Goal: Task Accomplishment & Management: Manage account settings

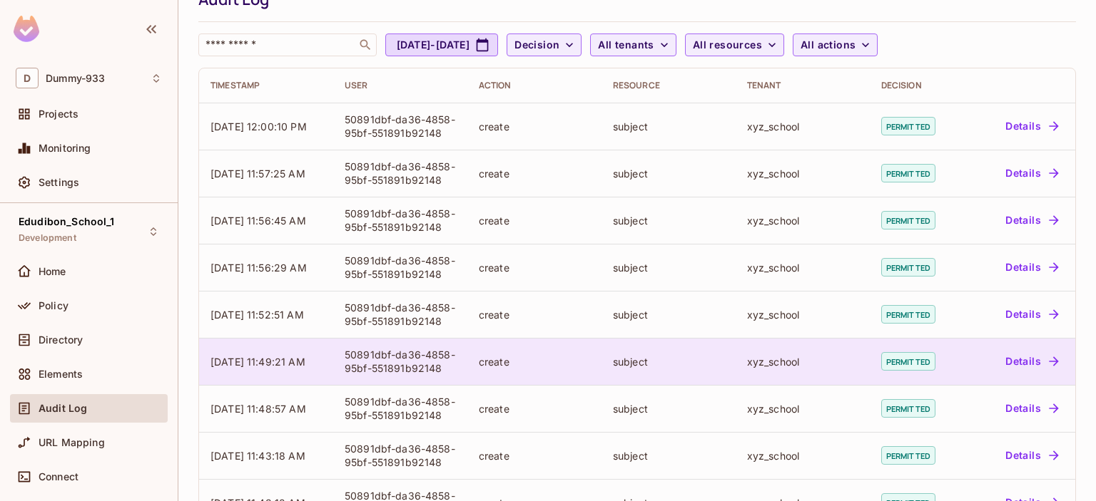
scroll to position [96, 0]
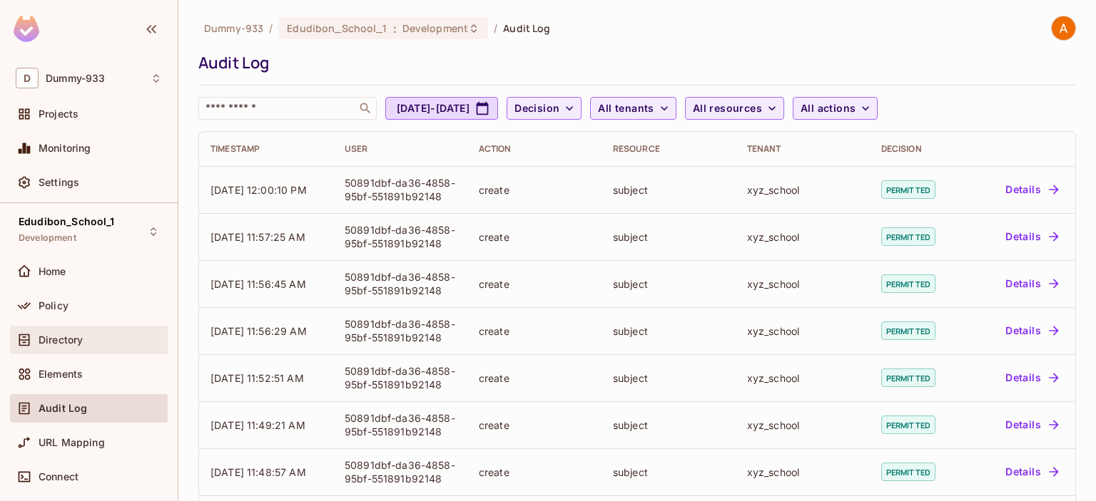
click at [43, 347] on div "Directory" at bounding box center [89, 340] width 146 height 17
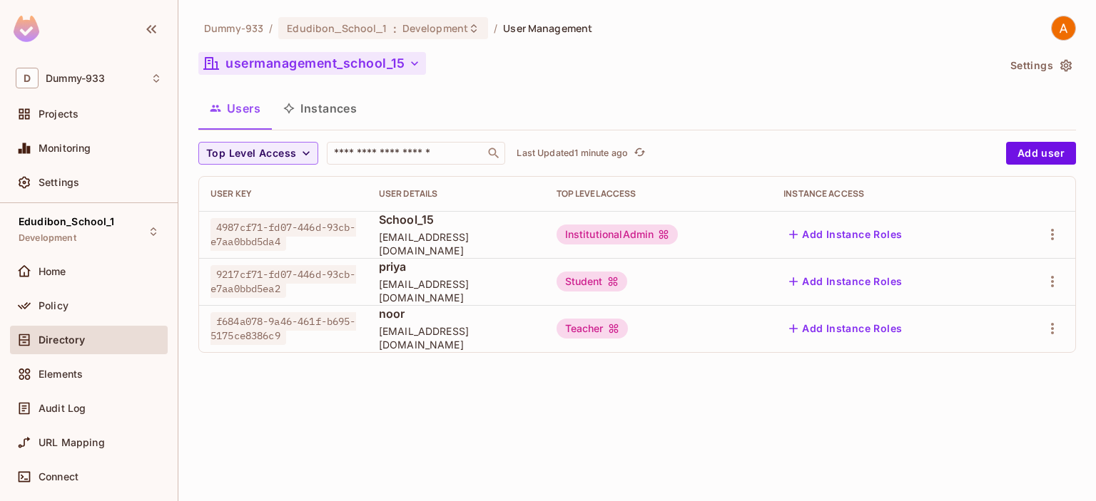
click at [356, 61] on button "usermanagement_school_15" at bounding box center [312, 63] width 228 height 23
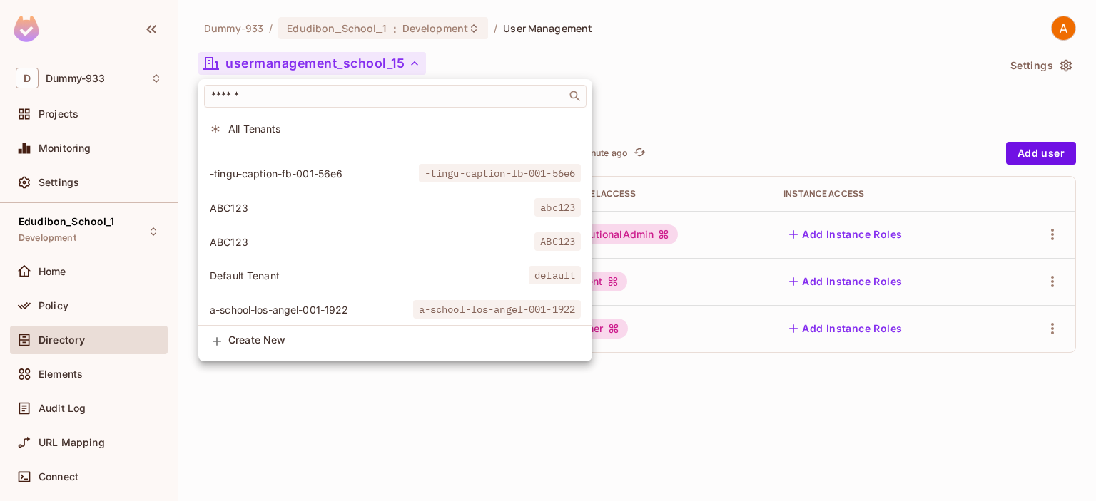
scroll to position [29, 0]
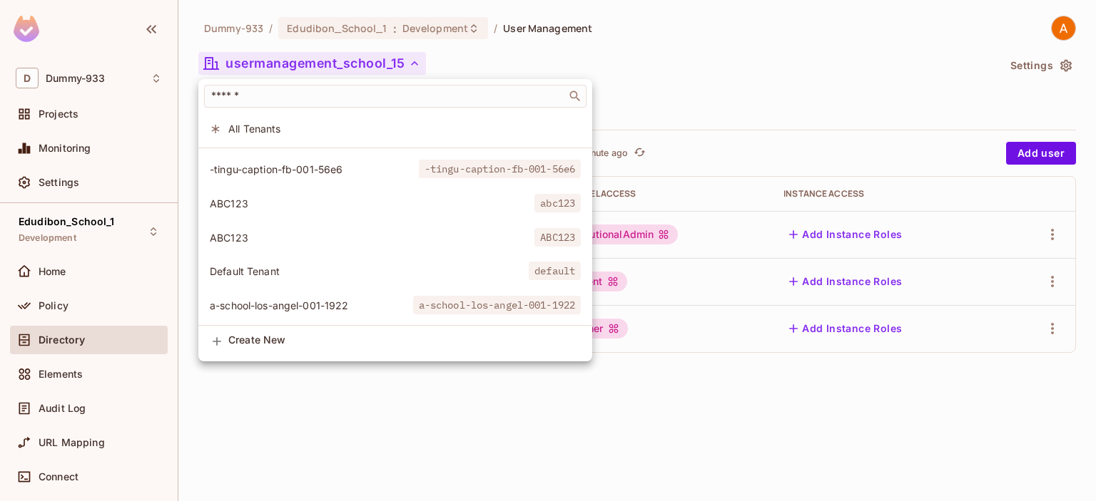
click at [262, 269] on span "Default Tenant" at bounding box center [369, 272] width 319 height 14
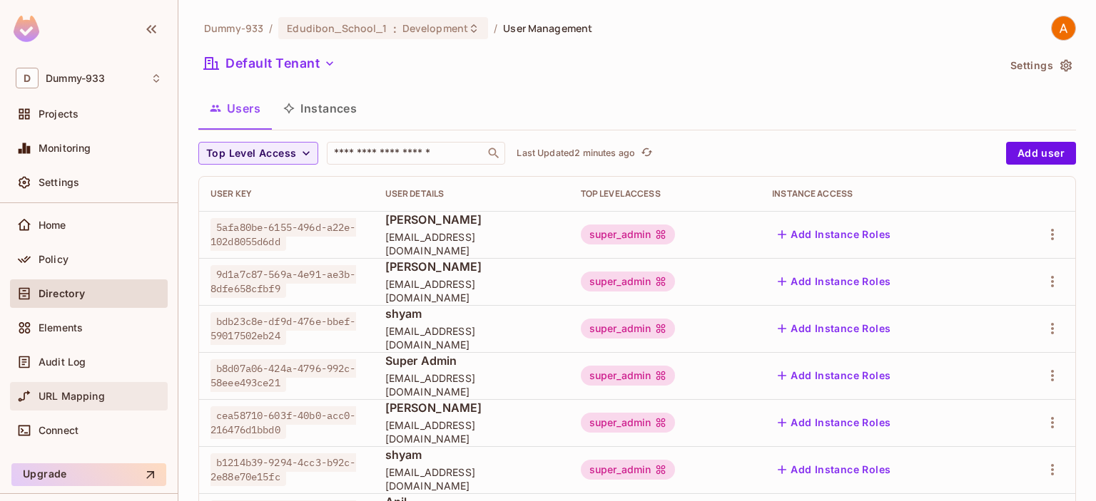
scroll to position [57, 0]
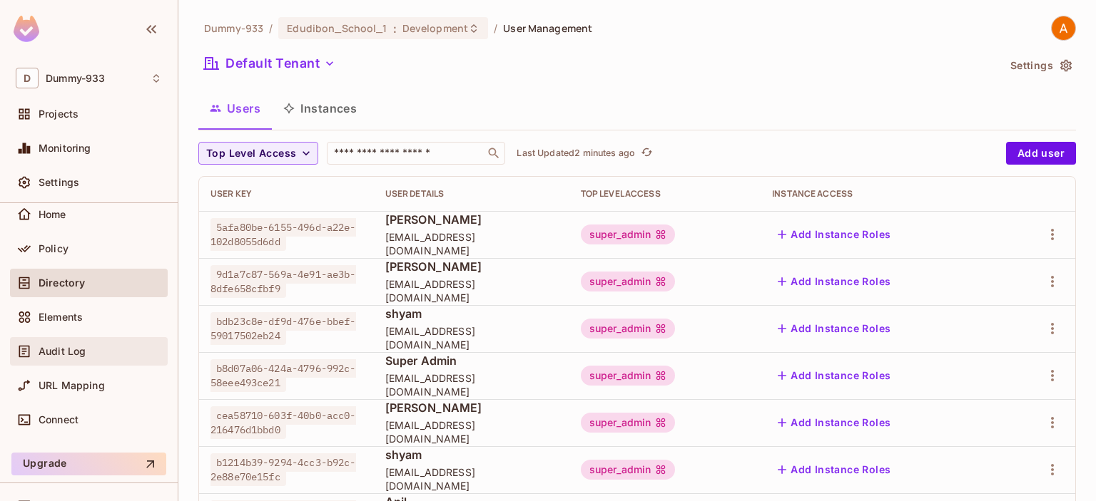
click at [46, 346] on span "Audit Log" at bounding box center [62, 351] width 47 height 11
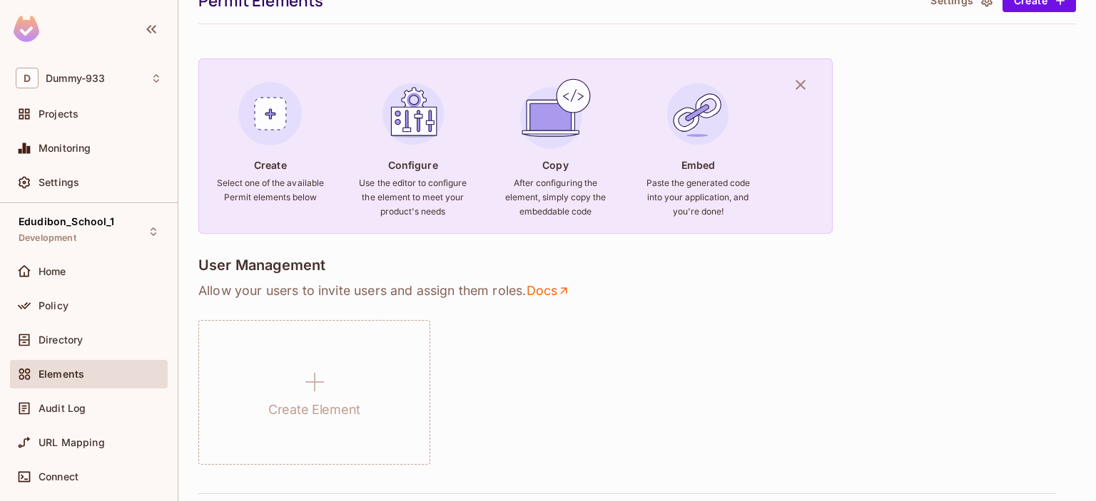
scroll to position [62, 0]
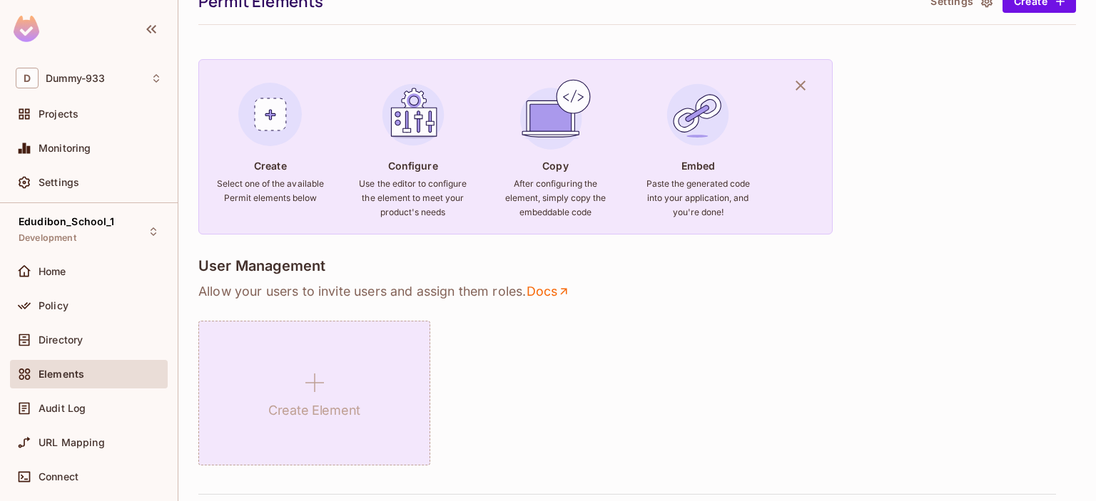
click at [342, 372] on div "Create Element" at bounding box center [314, 393] width 232 height 145
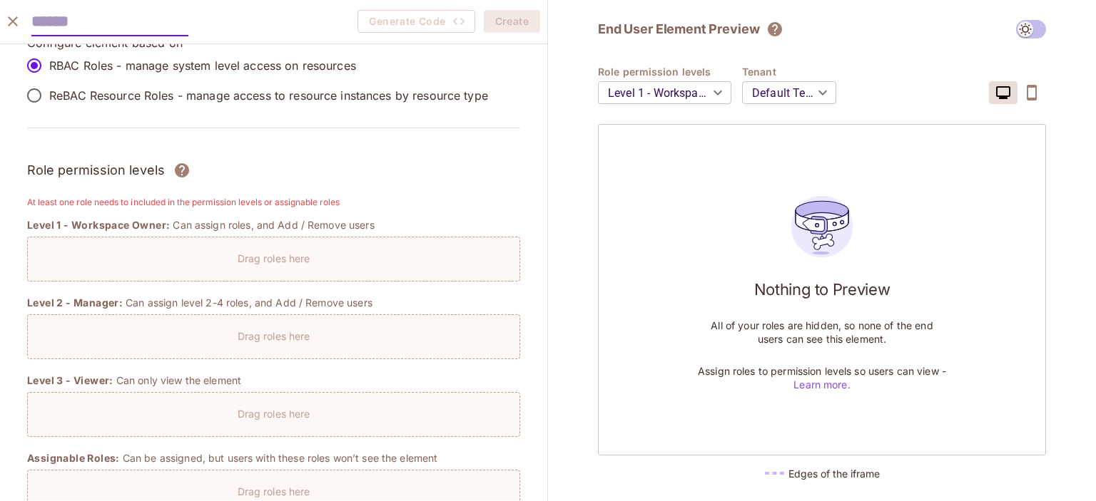
scroll to position [0, 0]
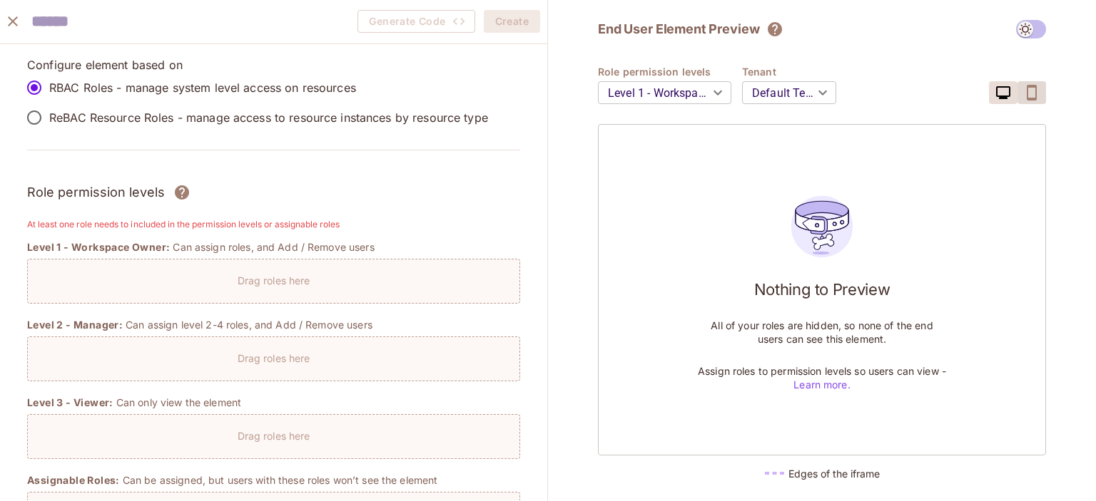
click at [1033, 92] on icon "button" at bounding box center [1031, 92] width 17 height 17
click at [998, 93] on icon "button" at bounding box center [1002, 92] width 17 height 17
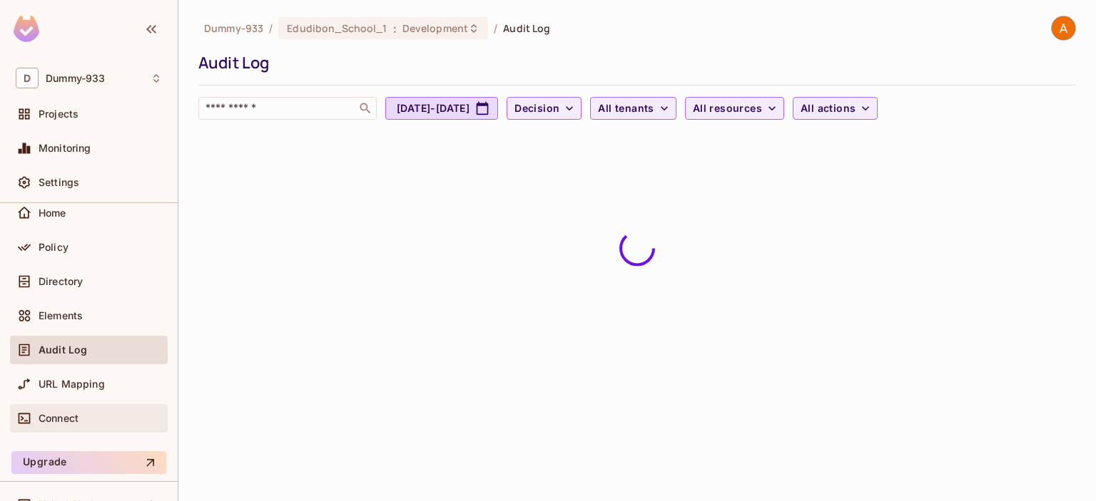
scroll to position [76, 0]
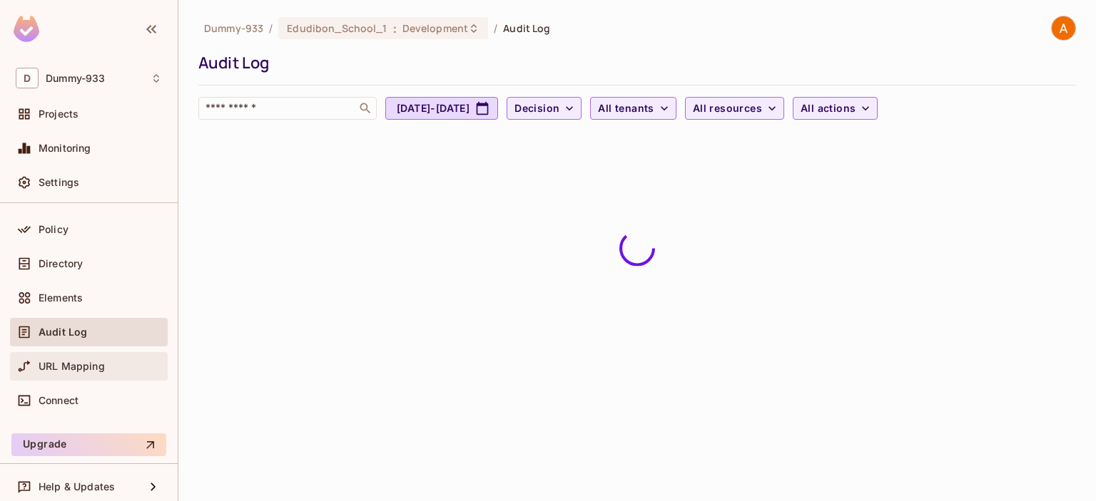
click at [77, 364] on span "URL Mapping" at bounding box center [72, 366] width 66 height 11
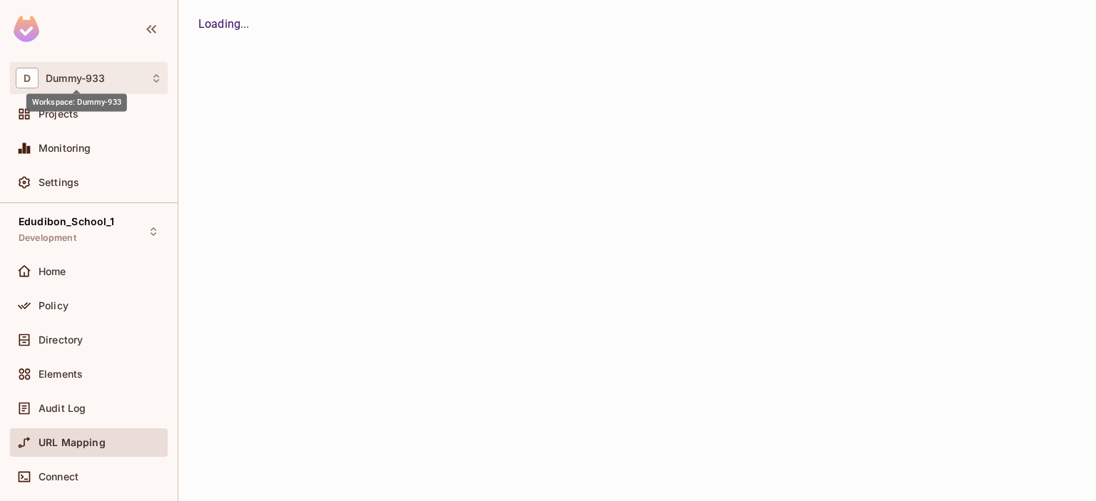
click at [95, 78] on span "Dummy-933" at bounding box center [75, 78] width 59 height 11
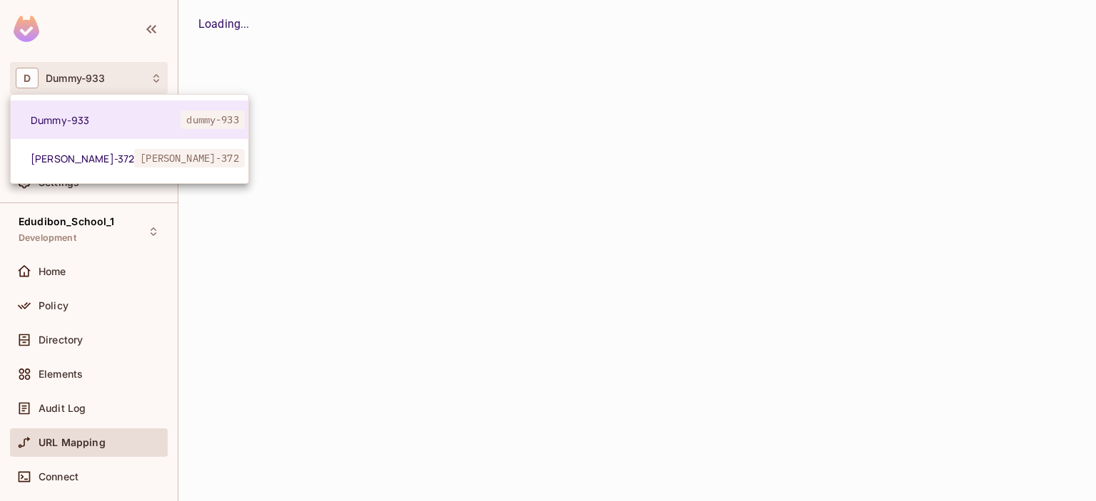
click at [336, 148] on div at bounding box center [548, 250] width 1096 height 501
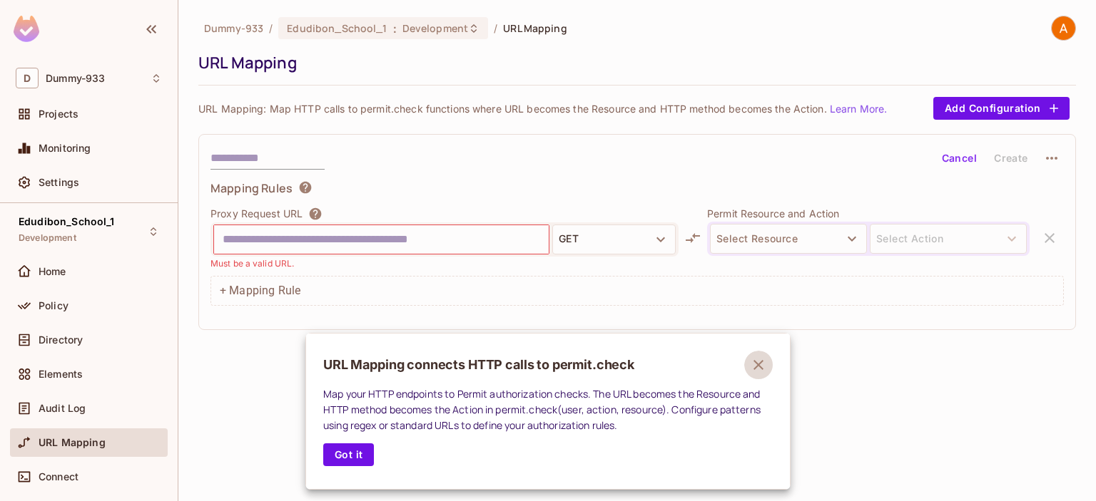
click at [762, 364] on icon "button" at bounding box center [758, 365] width 17 height 17
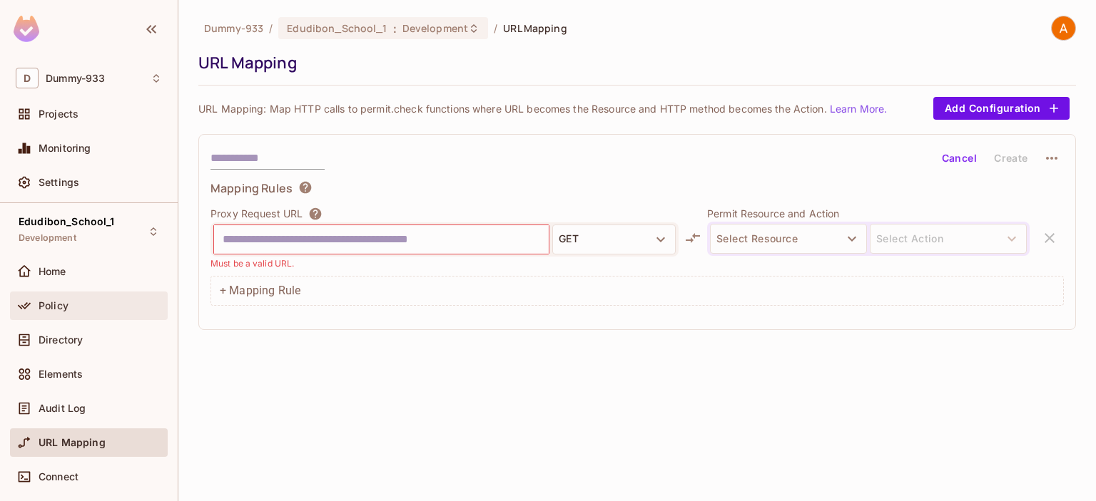
click at [79, 305] on div "Policy" at bounding box center [100, 305] width 123 height 11
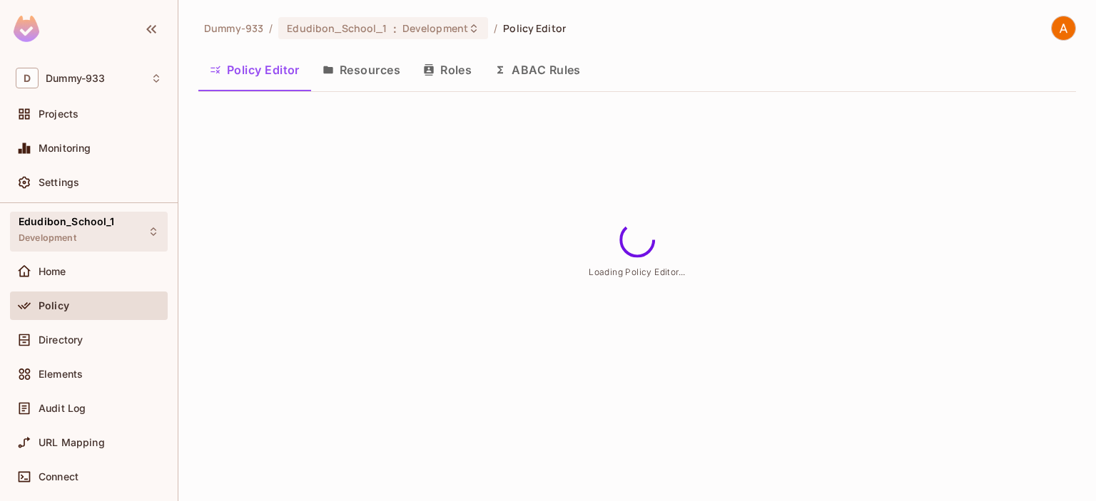
click at [72, 221] on span "Edudibon_School_1" at bounding box center [67, 221] width 96 height 11
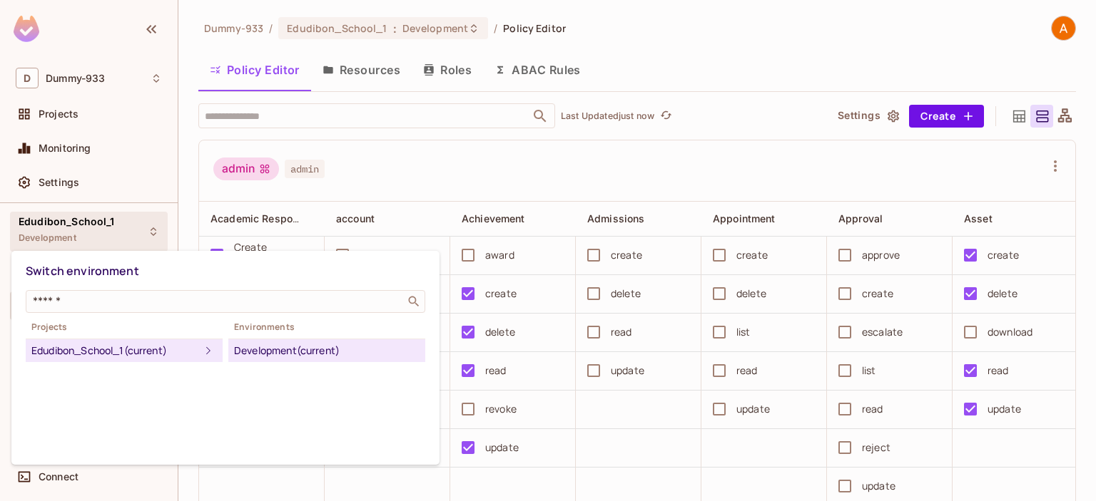
click at [72, 221] on div at bounding box center [548, 250] width 1096 height 501
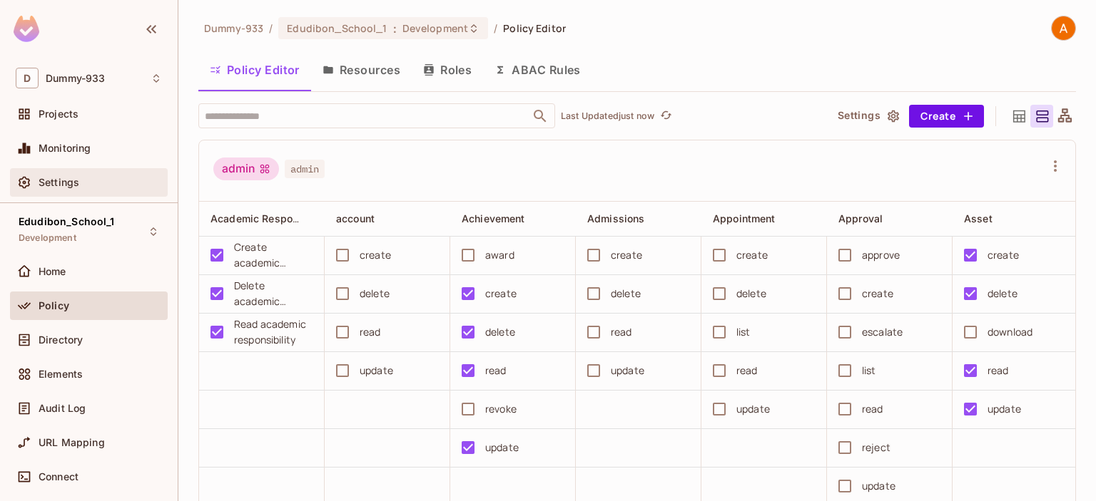
click at [79, 179] on div "Settings" at bounding box center [100, 182] width 123 height 11
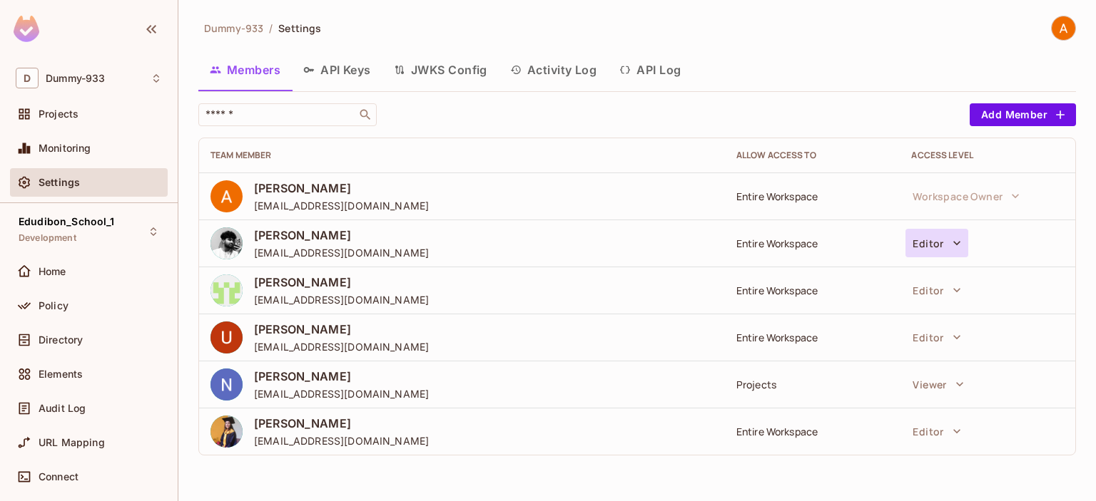
click at [955, 245] on icon "button" at bounding box center [956, 243] width 14 height 14
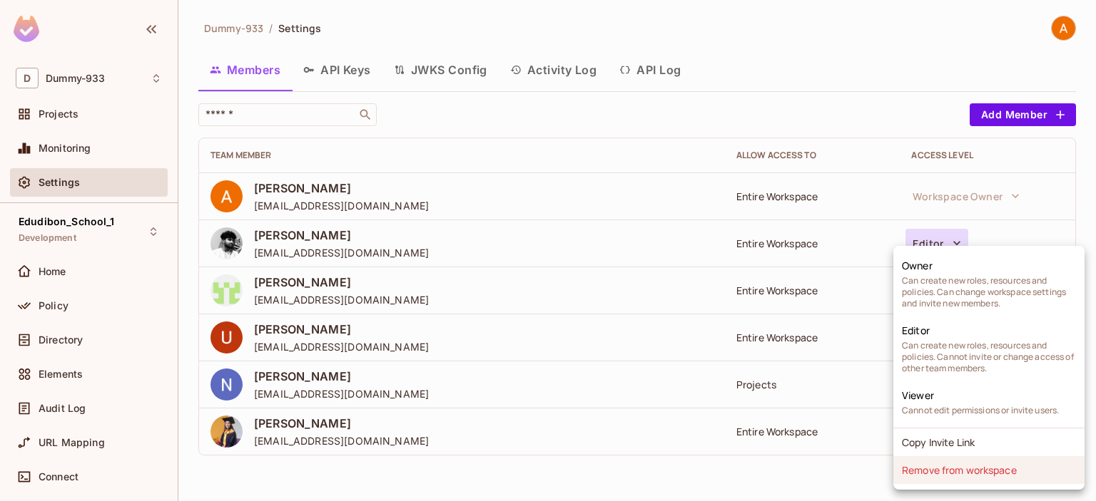
click at [981, 470] on li "Remove from workspace" at bounding box center [988, 470] width 191 height 28
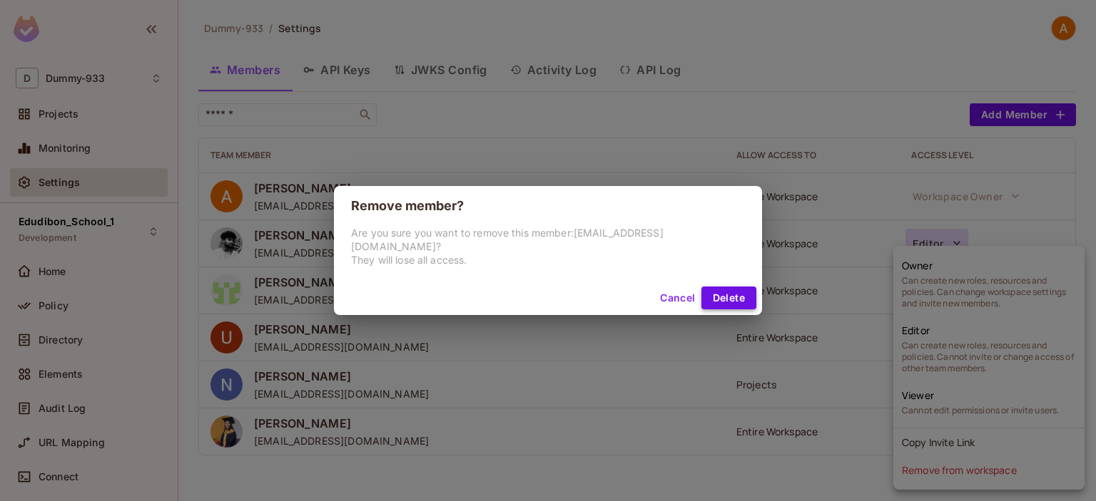
click at [719, 288] on button "Delete" at bounding box center [728, 298] width 55 height 23
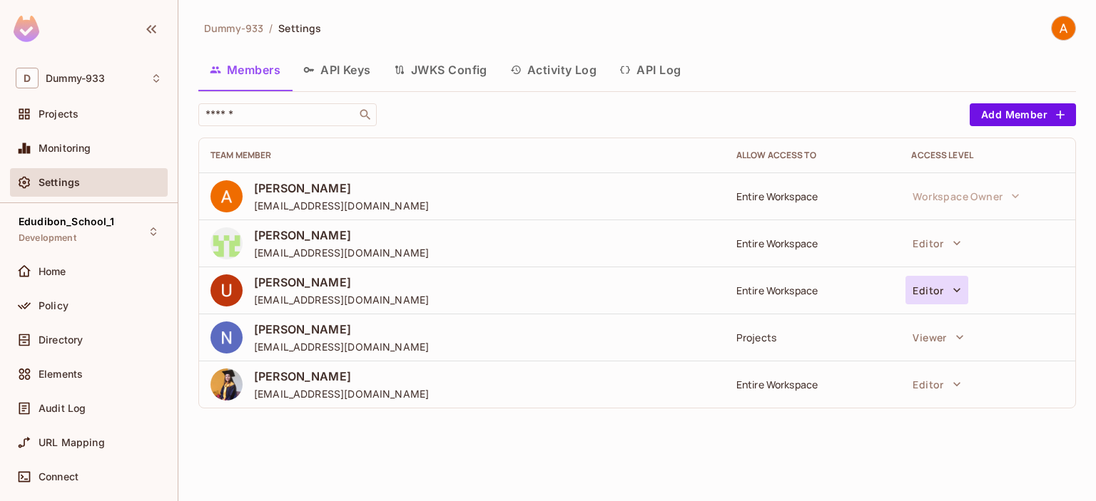
click at [927, 282] on button "Editor" at bounding box center [936, 290] width 62 height 29
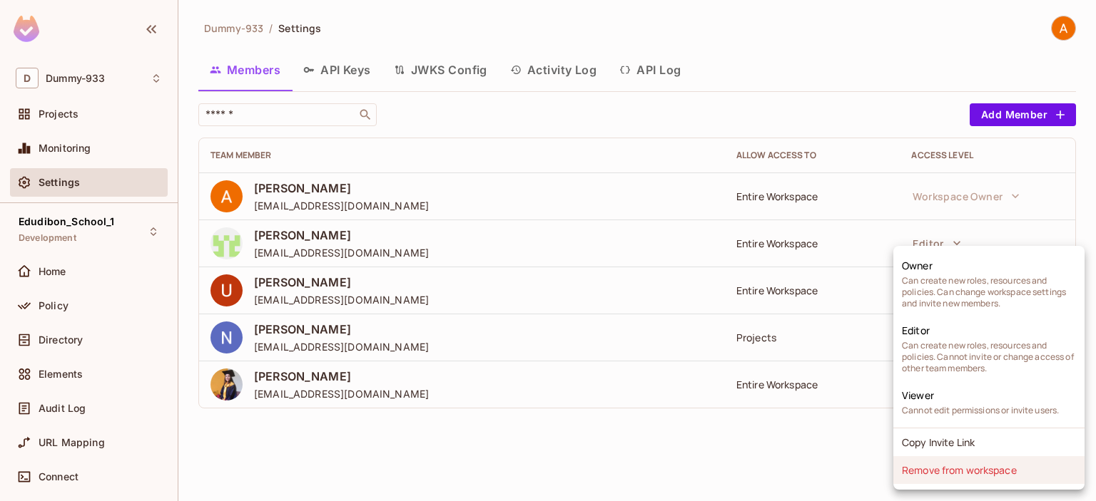
click at [933, 475] on li "Remove from workspace" at bounding box center [988, 470] width 191 height 28
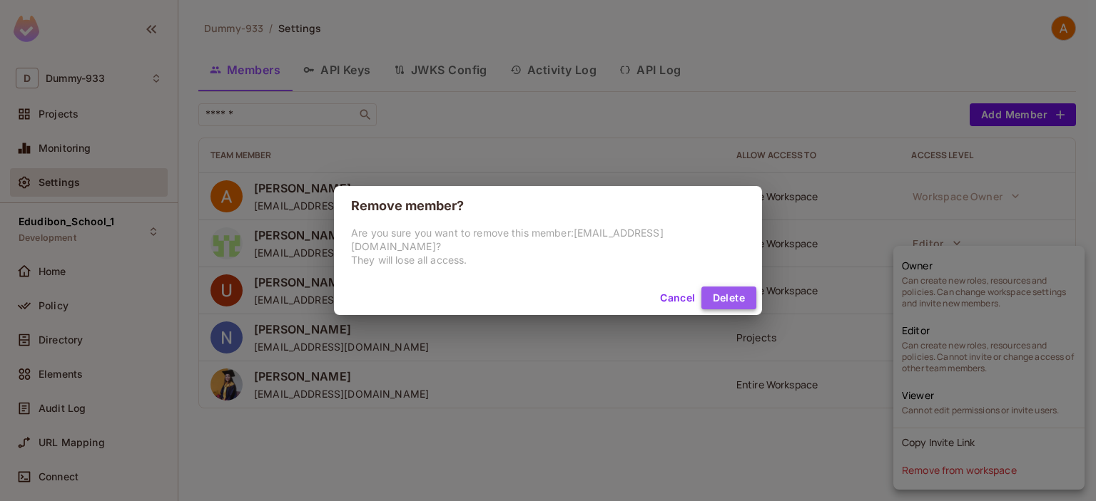
click at [703, 290] on button "Delete" at bounding box center [728, 298] width 55 height 23
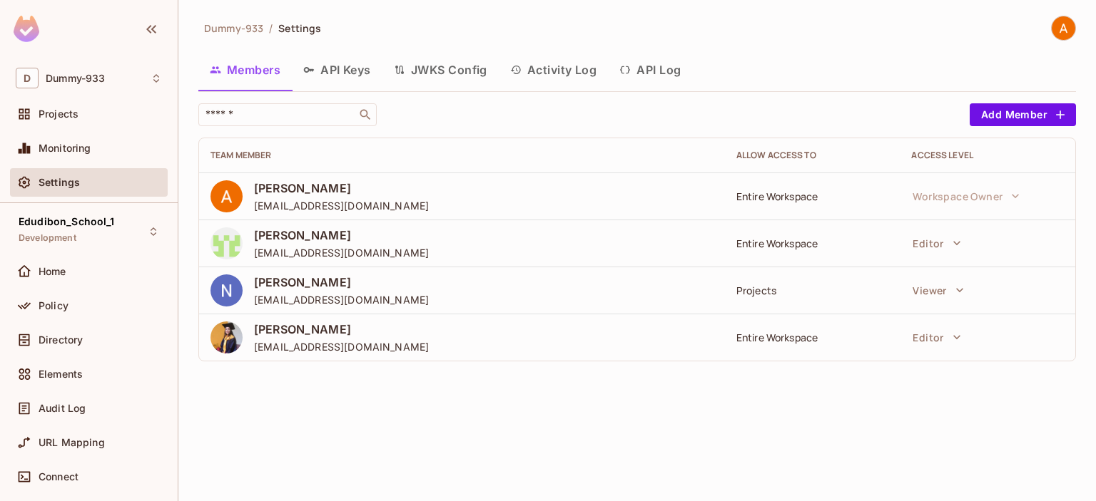
click at [339, 66] on button "API Keys" at bounding box center [337, 70] width 91 height 36
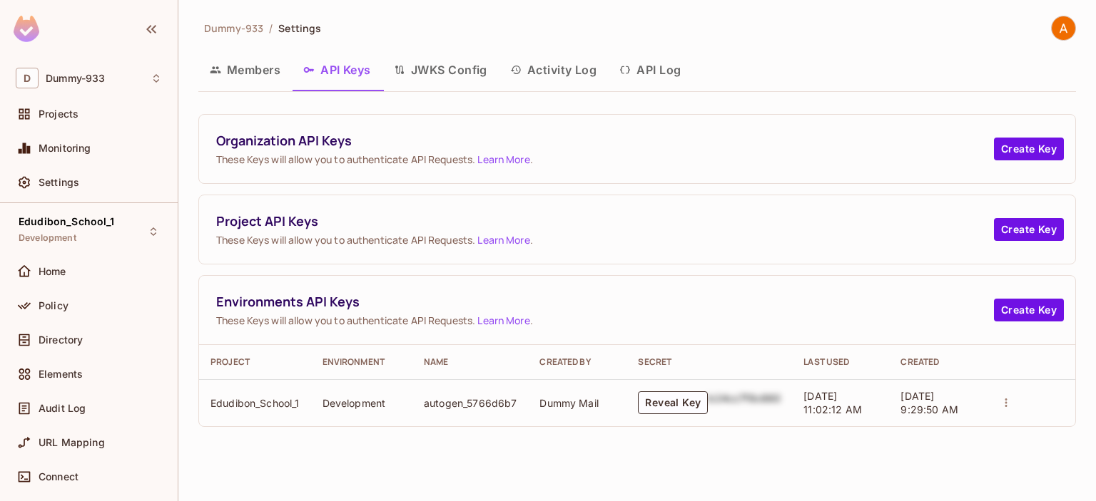
click at [551, 76] on button "Activity Log" at bounding box center [554, 70] width 110 height 36
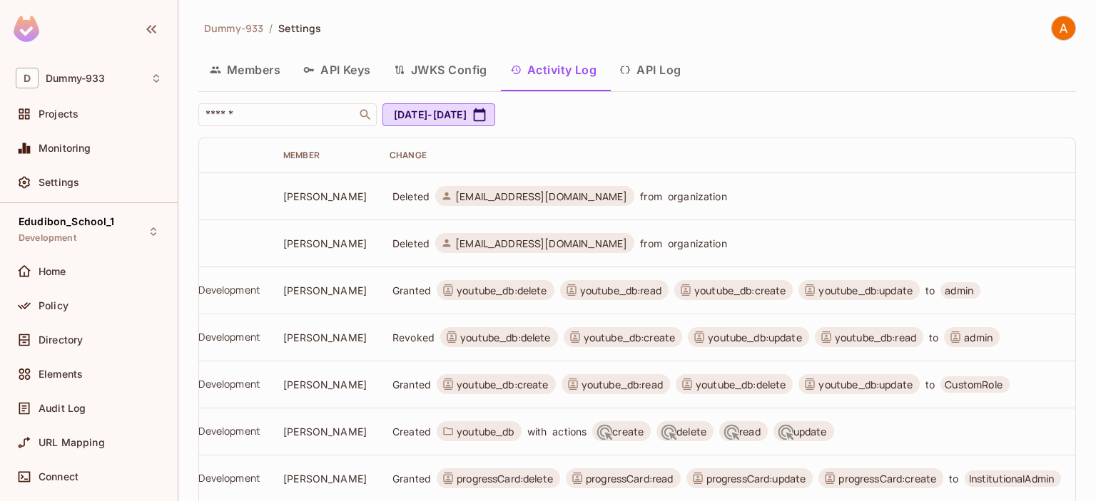
click at [653, 76] on button "API Log" at bounding box center [650, 70] width 84 height 36
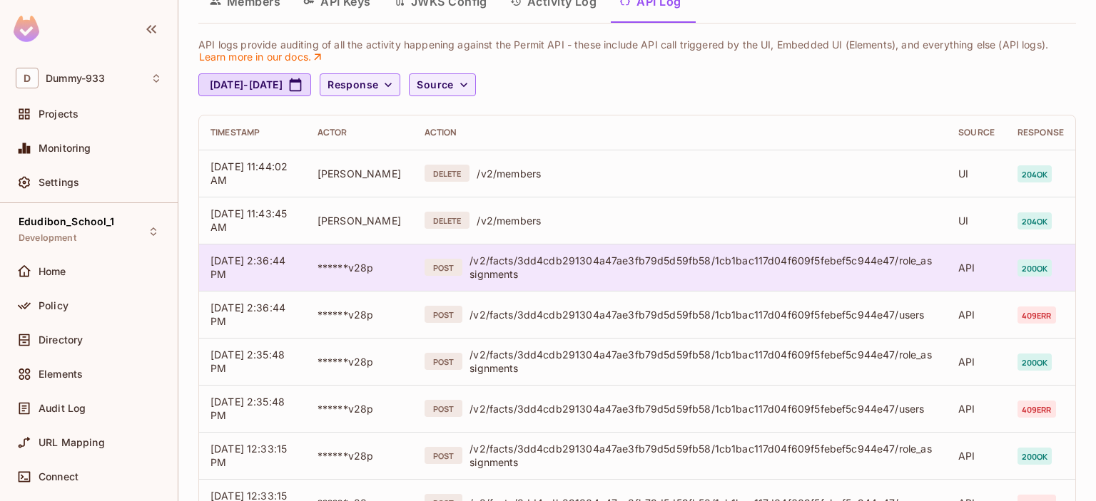
scroll to position [71, 0]
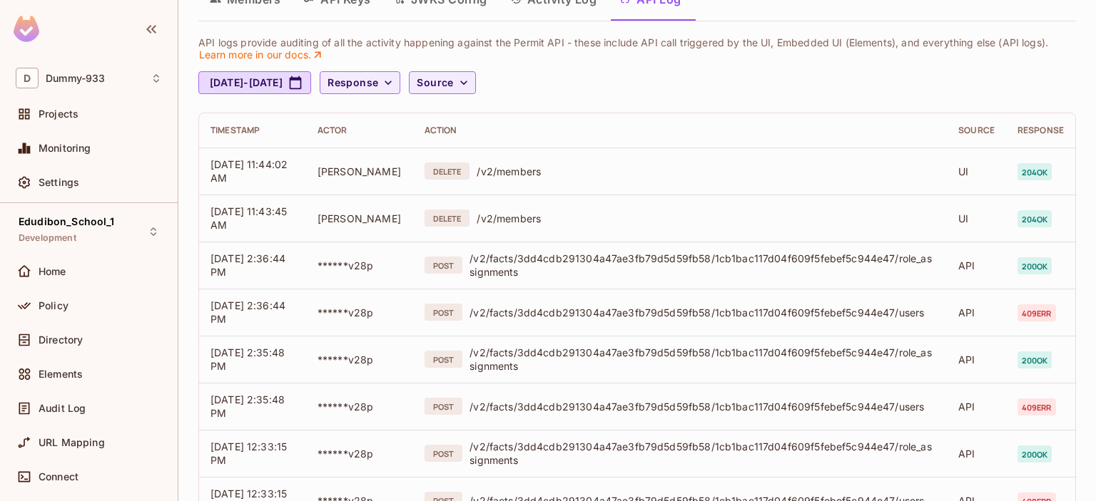
click at [581, 84] on div "Sep 4, 2025 - Oct 4, 2025 Response Source" at bounding box center [636, 82] width 877 height 23
click at [72, 400] on div "Audit Log" at bounding box center [89, 408] width 146 height 17
